Goal: Transaction & Acquisition: Download file/media

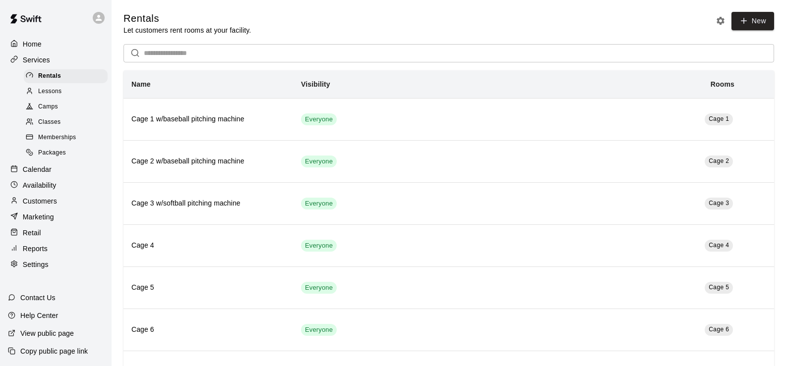
click at [41, 254] on p "Reports" at bounding box center [35, 249] width 25 height 10
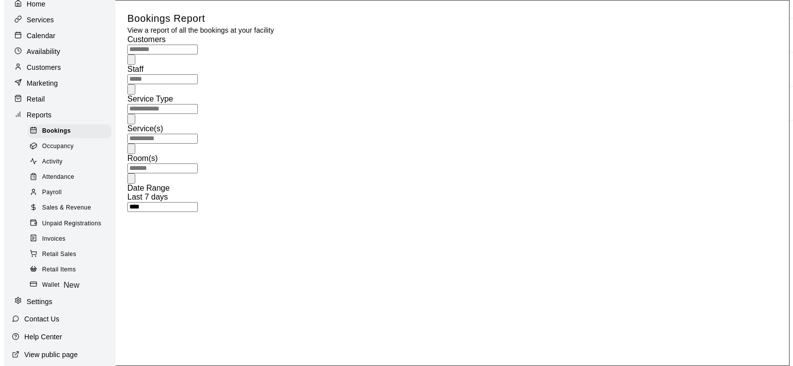
scroll to position [22, 0]
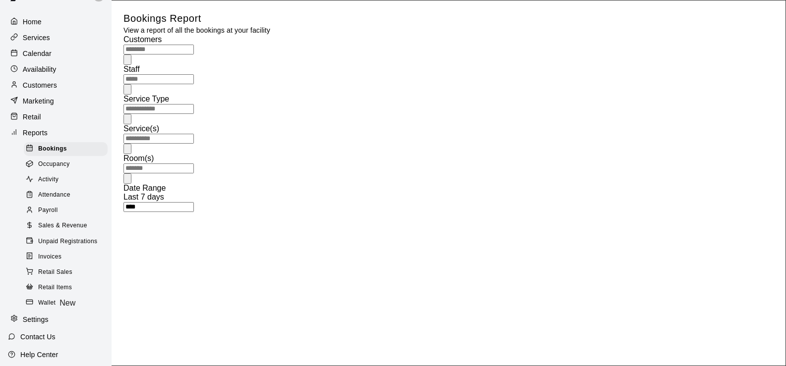
click at [43, 90] on p "Customers" at bounding box center [40, 85] width 34 height 10
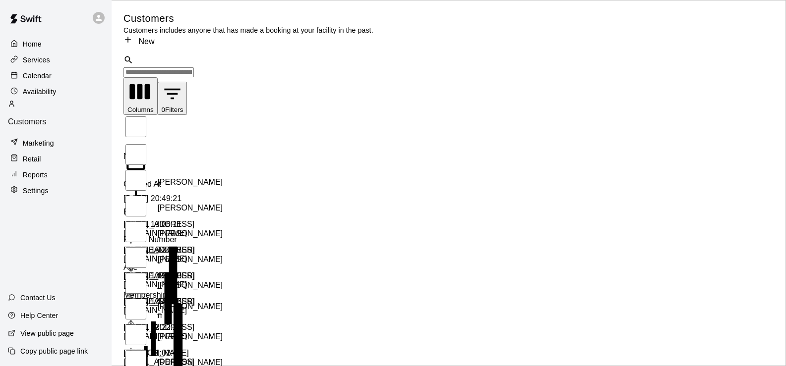
click at [187, 115] on button "0 Filters" at bounding box center [173, 99] width 30 height 34
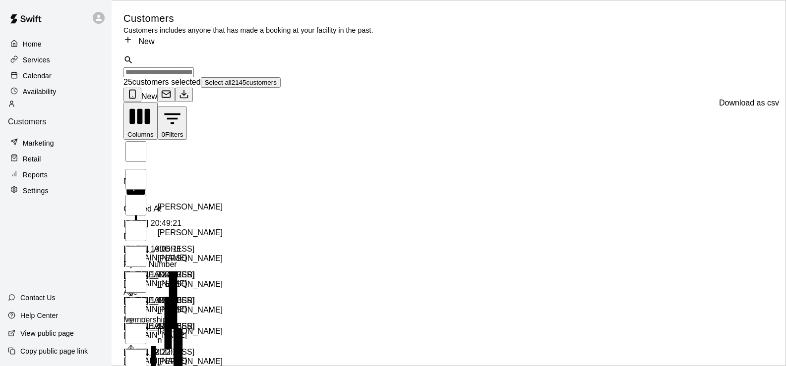
click at [189, 90] on icon "Download as csv" at bounding box center [184, 94] width 10 height 10
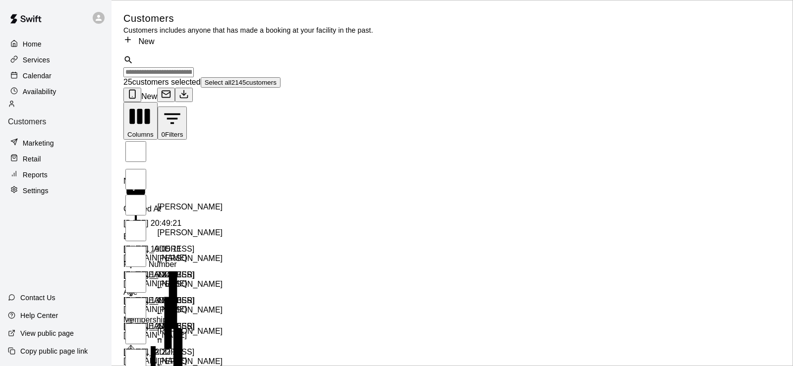
scroll to position [125, 0]
